Goal: Find specific page/section: Find specific page/section

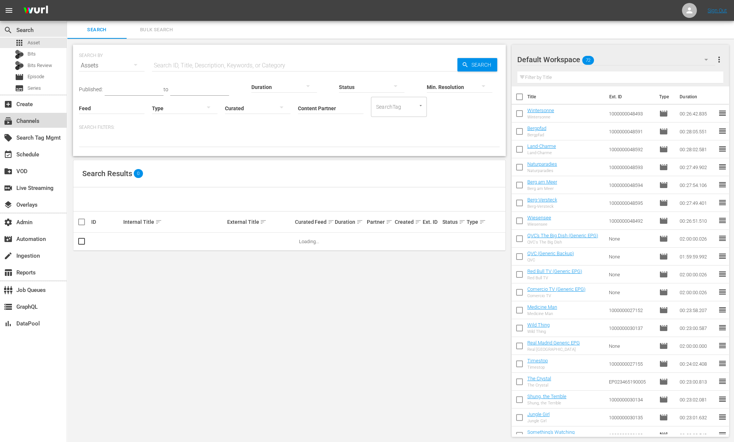
click at [34, 122] on div "subscriptions Channels" at bounding box center [21, 119] width 42 height 7
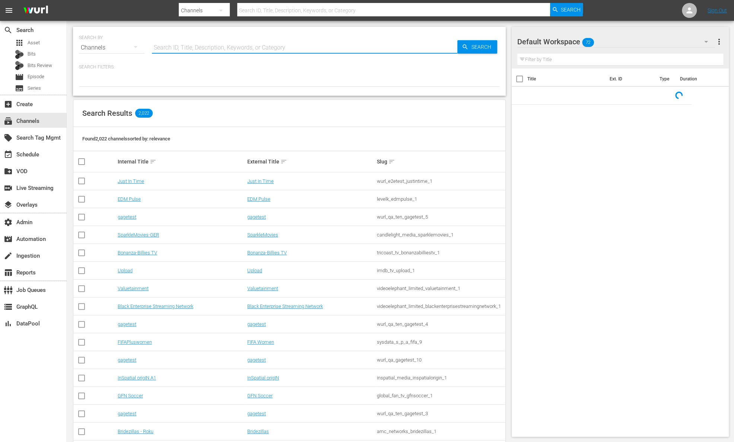
click at [215, 49] on input "text" at bounding box center [304, 48] width 305 height 18
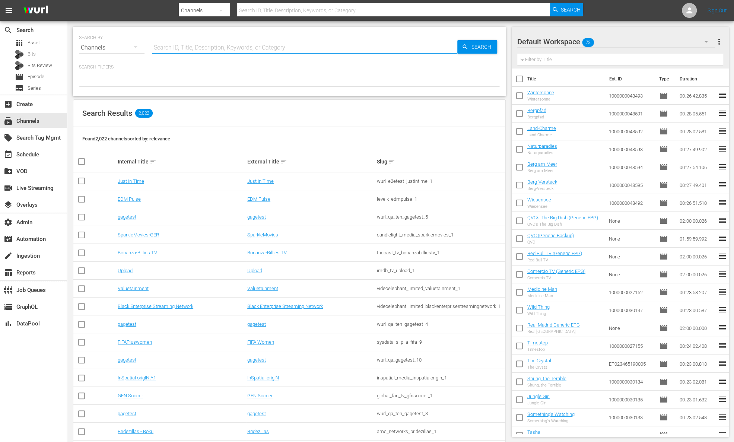
paste input "Stromberg powered by myspass"
type input "Stromberg powered by myspass"
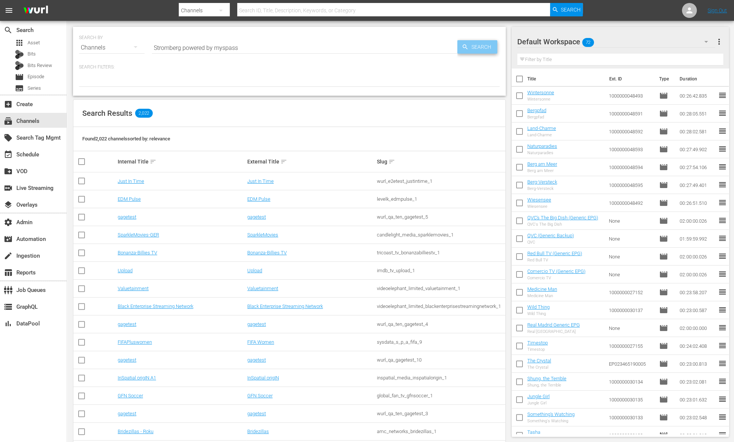
click at [470, 46] on span "Search" at bounding box center [482, 46] width 29 height 13
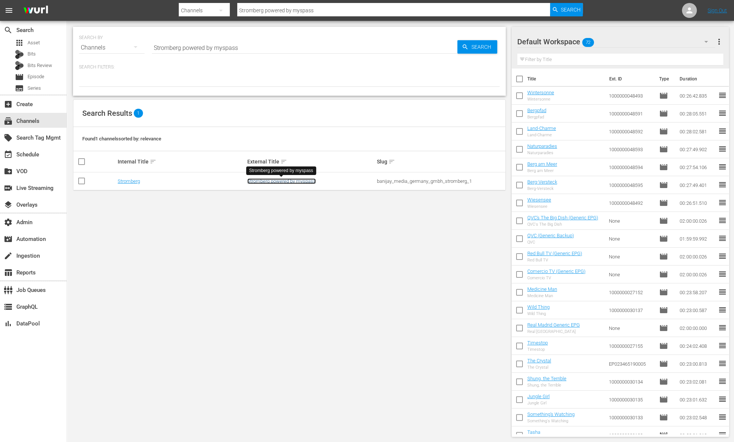
click at [281, 178] on link "Stromberg powered by myspass" at bounding box center [281, 181] width 68 height 6
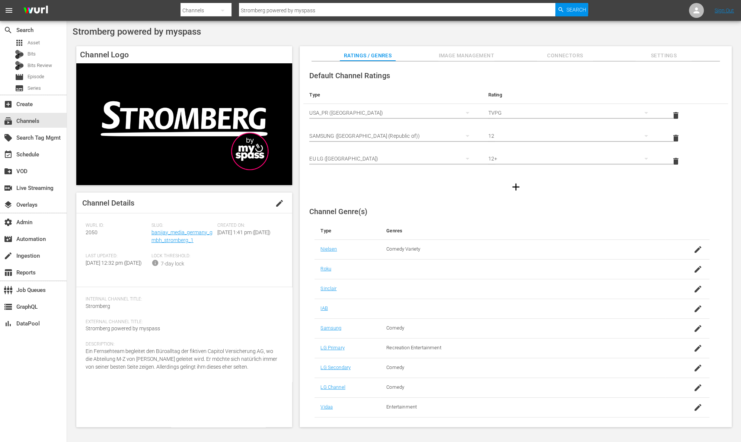
drag, startPoint x: 259, startPoint y: 377, endPoint x: 78, endPoint y: 361, distance: 181.2
click at [78, 361] on div "Channel Details edit Wurl ID: 2050 Slug: banijay_media_germany_gmbh_stromberg_1…" at bounding box center [184, 309] width 216 height 234
copy span "Ein Fernsehteam begleitet den Büroalltag der fiktiven Capitol Versicherung AG, …"
drag, startPoint x: 321, startPoint y: 9, endPoint x: 223, endPoint y: -8, distance: 99.0
click at [223, 0] on html "menu Search By Channels Search ID, Title, Description, Keywords, or Category St…" at bounding box center [370, 221] width 741 height 442
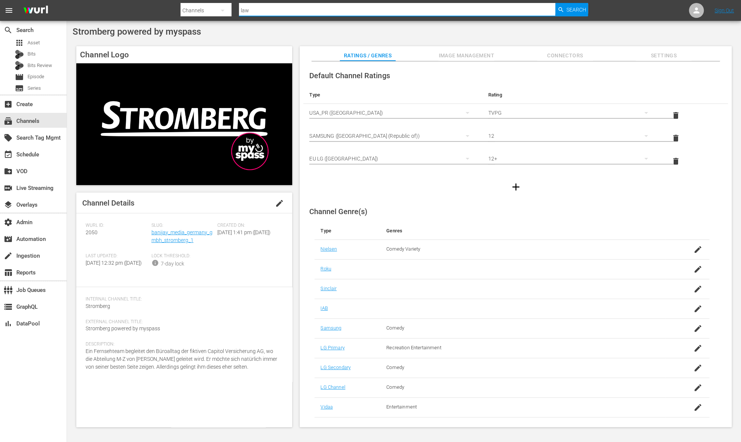
type input "law"
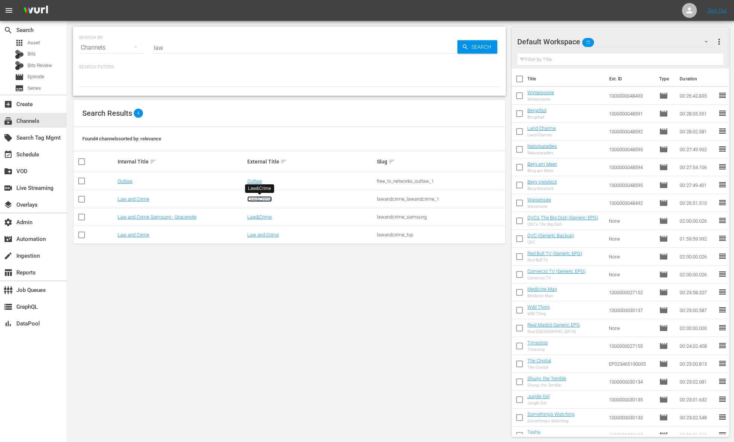
click at [255, 200] on link "Law&Crime" at bounding box center [259, 199] width 25 height 6
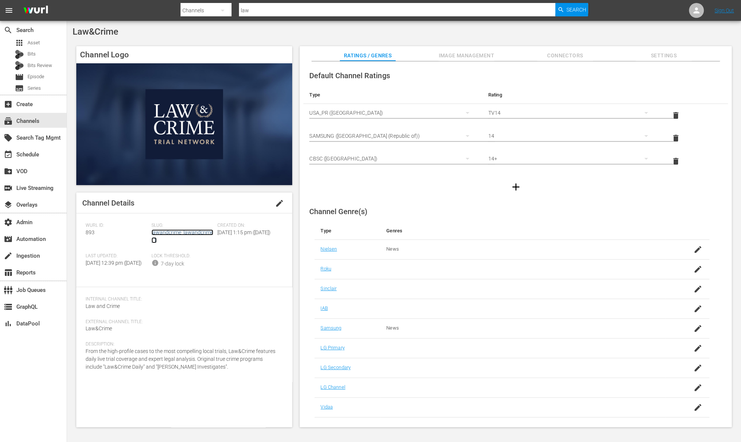
click at [206, 231] on link "lawandcrime_lawandcrime_1" at bounding box center [182, 236] width 62 height 14
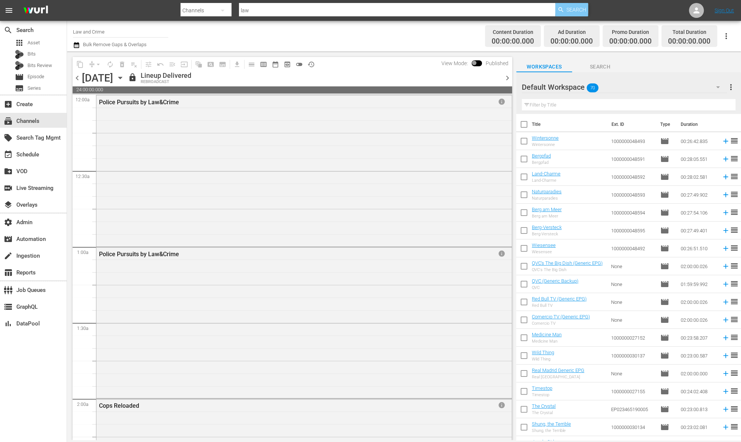
click at [572, 7] on span "Search" at bounding box center [576, 9] width 20 height 13
